Goal: Task Accomplishment & Management: Manage account settings

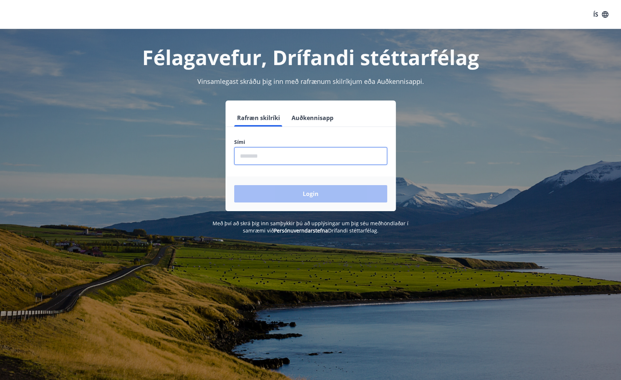
click at [270, 152] on input "phone" at bounding box center [310, 156] width 153 height 18
type input "********"
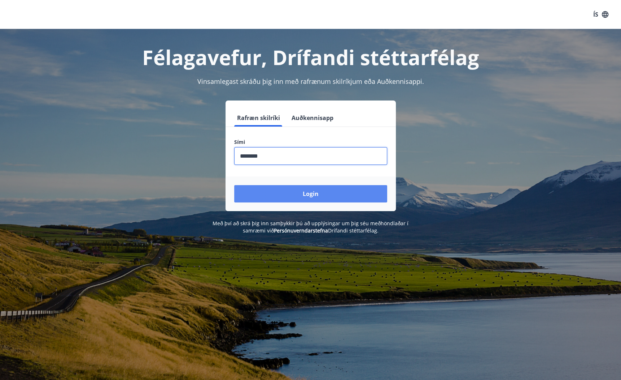
click at [279, 191] on button "Login" at bounding box center [310, 193] width 153 height 17
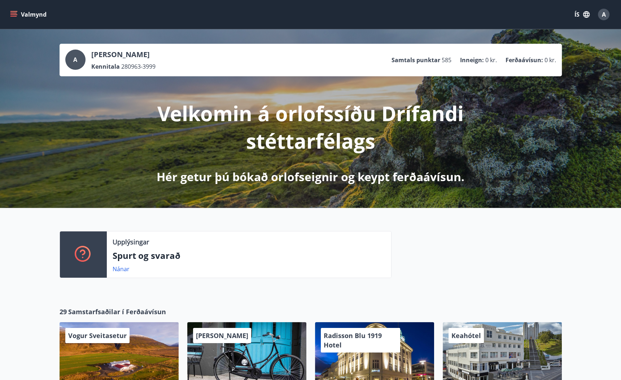
click at [12, 16] on icon "menu" at bounding box center [13, 16] width 7 height 1
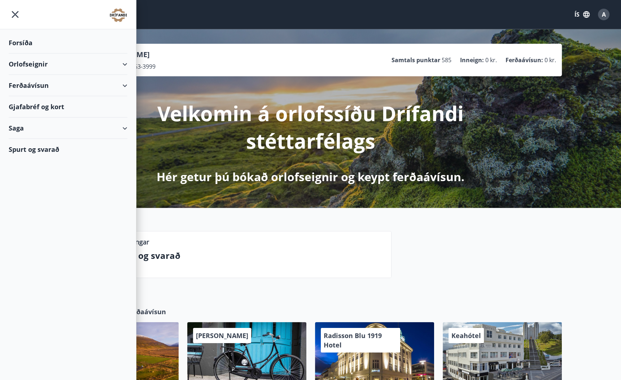
click at [60, 150] on div "Spurt og svarað" at bounding box center [68, 149] width 119 height 21
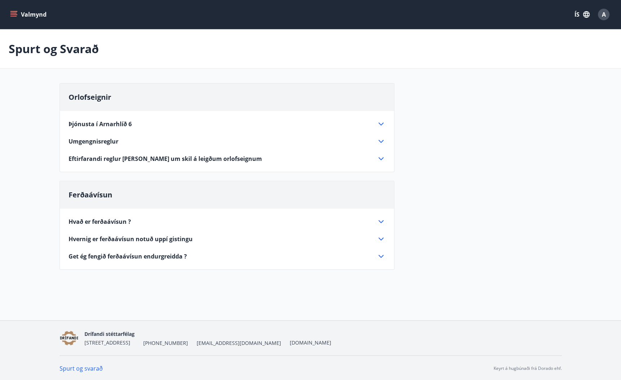
click at [17, 12] on button "Valmynd" at bounding box center [29, 14] width 41 height 13
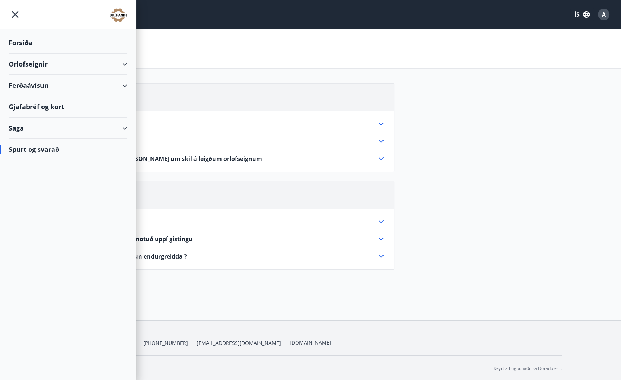
click at [122, 65] on div "Orlofseignir" at bounding box center [68, 63] width 119 height 21
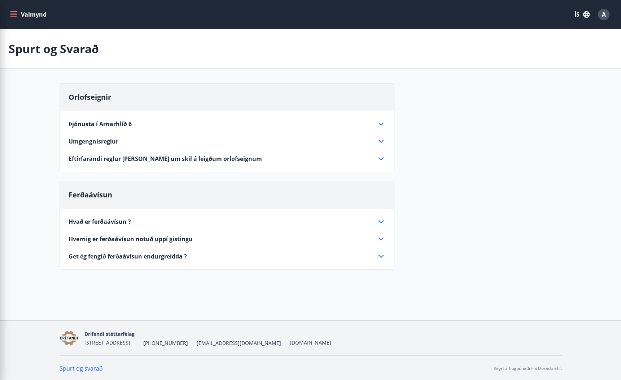
click at [510, 116] on div "Orlofseignir Þjónusta í Arnarhlíð 6 Rúmföt og handklæði Hægt er að leigja rúmfö…" at bounding box center [311, 180] width 503 height 195
click at [14, 17] on icon "menu" at bounding box center [13, 14] width 7 height 7
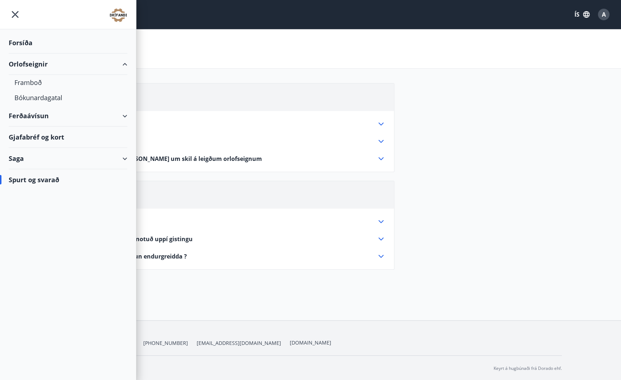
click at [111, 156] on div "Saga" at bounding box center [68, 158] width 119 height 21
click at [36, 192] on div "Bókanir" at bounding box center [67, 191] width 107 height 15
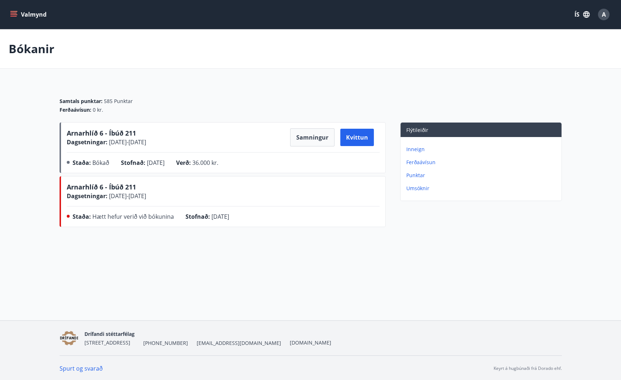
click at [13, 14] on icon "menu" at bounding box center [14, 14] width 8 height 1
click at [375, 260] on div "Valmynd ÍS A Bókanir Samtals punktar : 585 Punktar Ferðaávísun : 0 kr. Arnarhlí…" at bounding box center [310, 160] width 621 height 320
